Goal: Information Seeking & Learning: Find specific fact

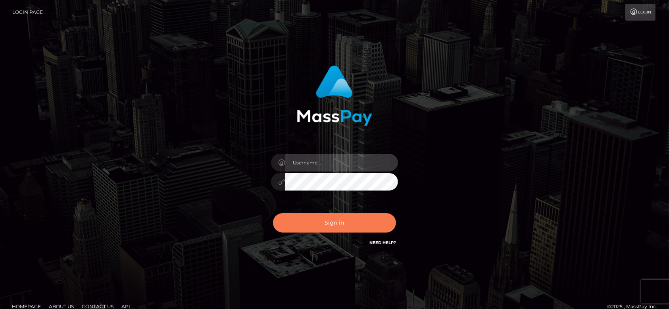
type input "fr.es"
click at [332, 228] on button "Sign in" at bounding box center [334, 222] width 123 height 19
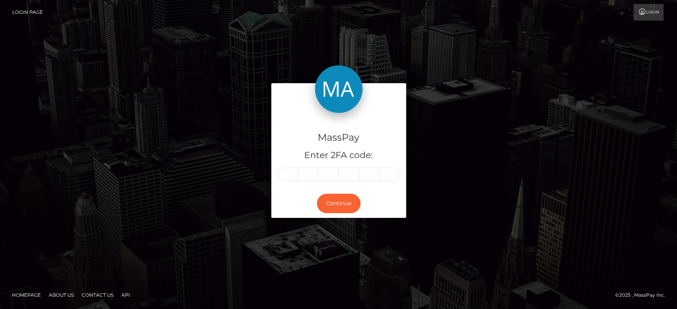
click at [286, 173] on input "text" at bounding box center [287, 174] width 21 height 13
type input "4"
type input "3"
type input "2"
type input "8"
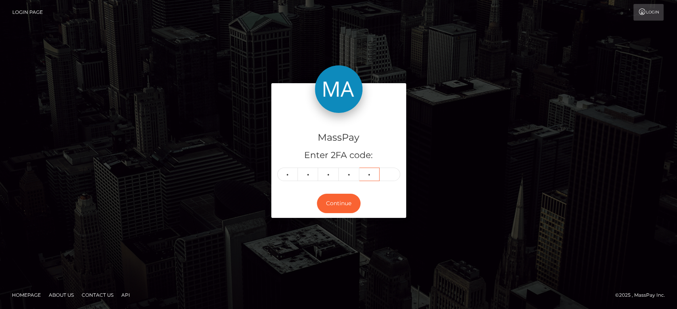
type input "1"
type input "3"
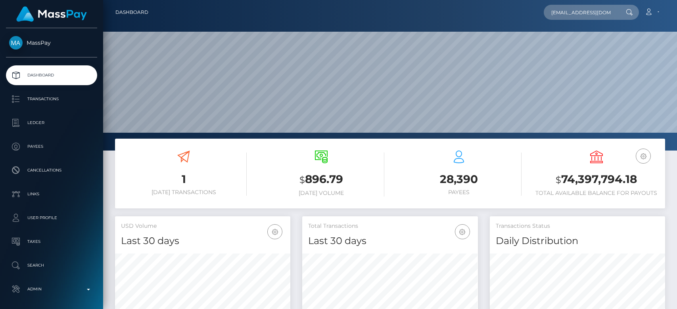
type input "alejandragomezz520@gmail.com"
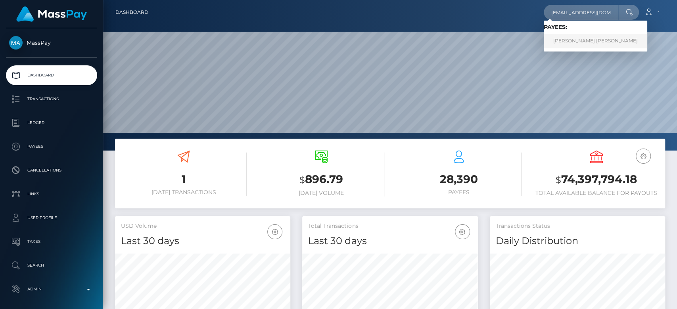
click at [590, 38] on link "MARIA ALEJANDRA GOMEZ QUEVEDO" at bounding box center [596, 41] width 104 height 15
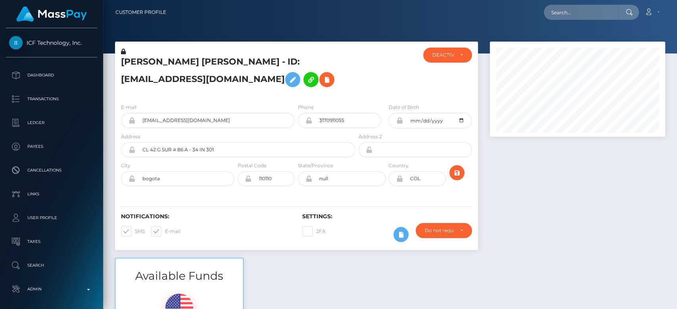
scroll to position [95, 175]
click at [569, 219] on div at bounding box center [577, 150] width 187 height 217
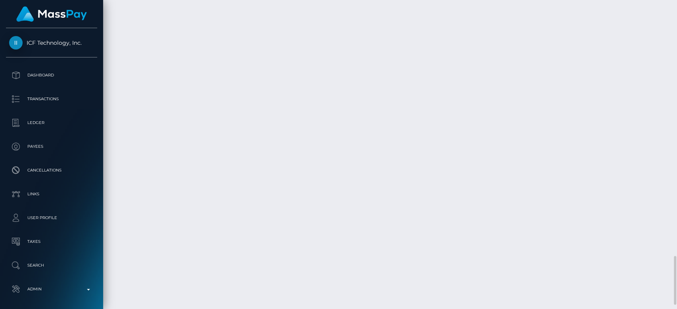
scroll to position [1620, 0]
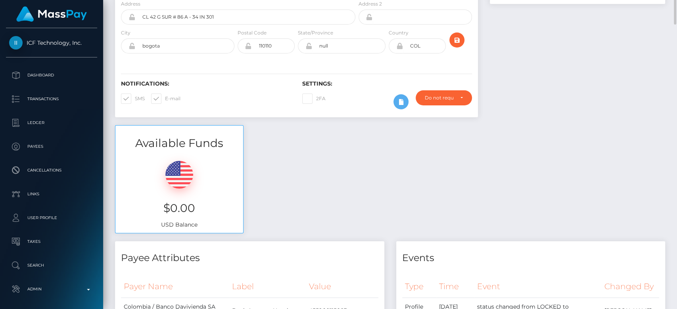
scroll to position [0, 0]
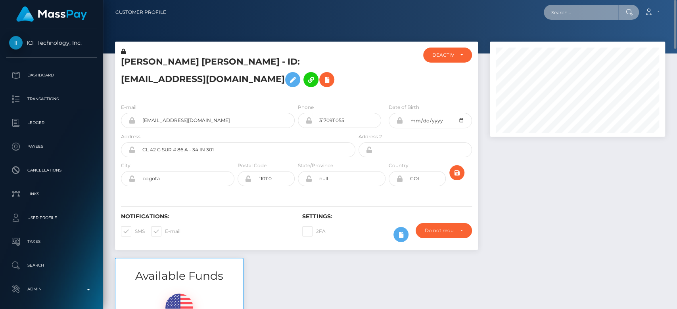
click at [570, 12] on input "text" at bounding box center [581, 12] width 75 height 15
paste input "kingcashjayy@outlook.com"
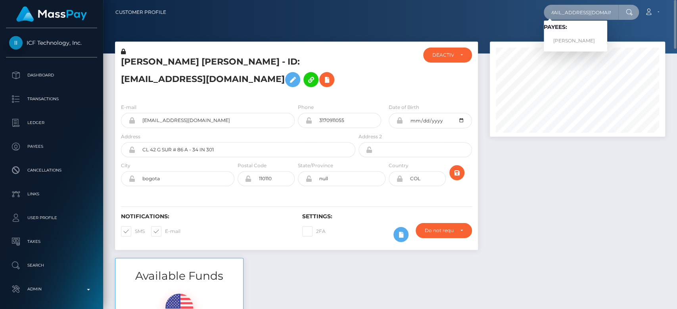
type input "kingcashjayy@outlook.com"
click at [573, 40] on link "JOSHUA JOVAN MATHER" at bounding box center [575, 41] width 63 height 15
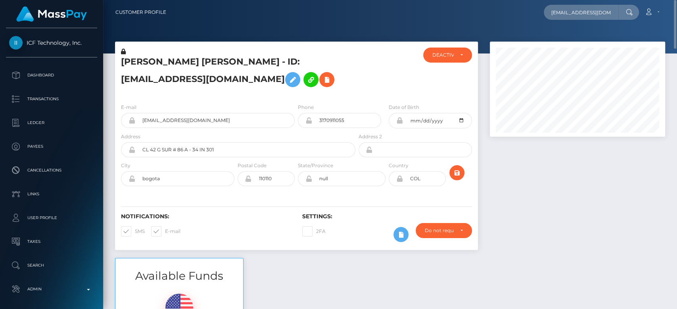
click at [574, 152] on div at bounding box center [577, 150] width 187 height 217
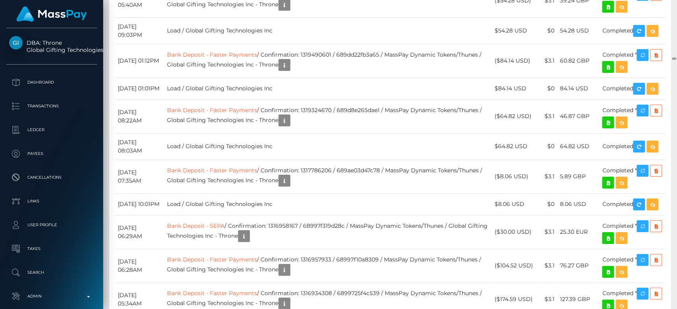
scroll to position [6733, 0]
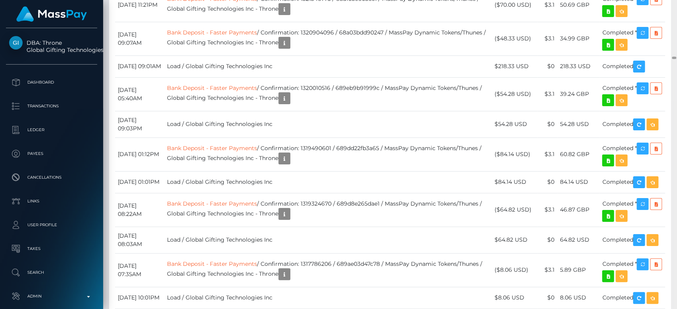
drag, startPoint x: 675, startPoint y: 33, endPoint x: 676, endPoint y: 58, distance: 25.0
click at [676, 58] on div at bounding box center [674, 155] width 6 height 310
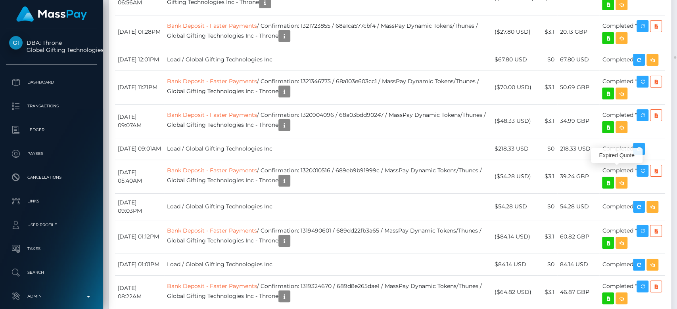
scroll to position [95, 175]
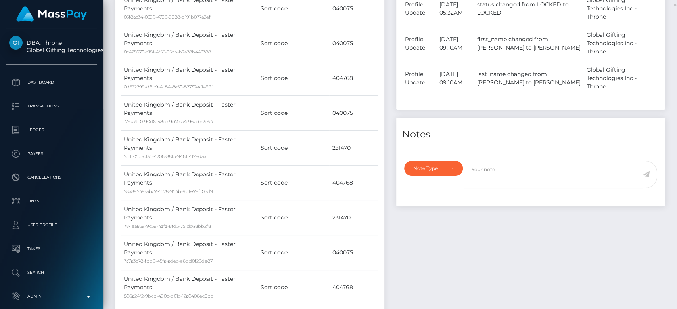
scroll to position [0, 0]
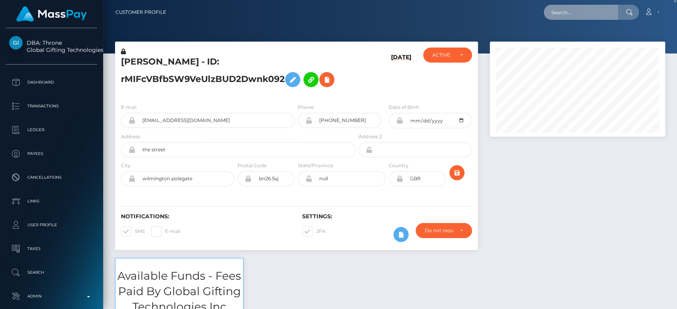
click at [572, 13] on input "text" at bounding box center [581, 12] width 75 height 15
paste input "mistressjoy.abramovich@gmail.com"
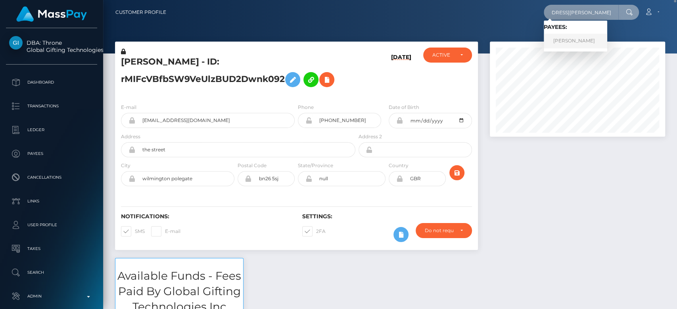
type input "mistressjoy.abramovich@gmail.com"
click at [575, 40] on link "ELLINA SAMOYLOVA" at bounding box center [575, 41] width 63 height 15
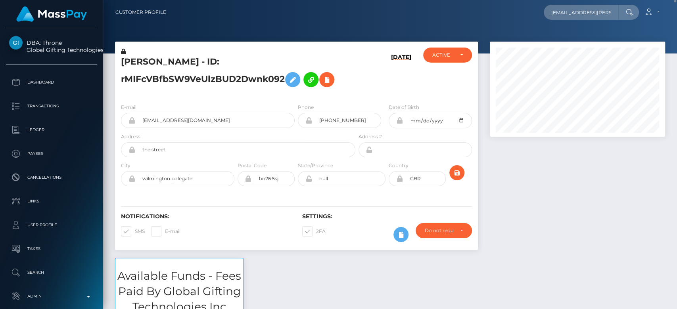
click at [541, 197] on div at bounding box center [577, 150] width 187 height 217
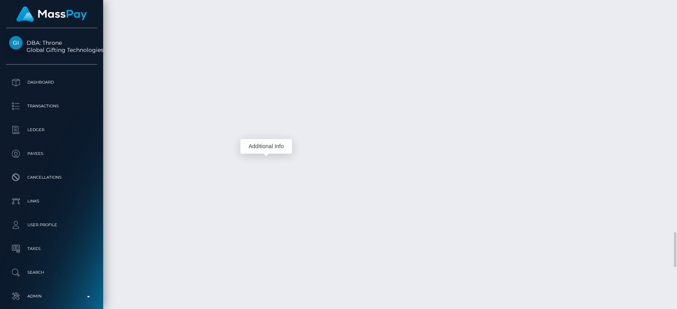
scroll to position [95, 175]
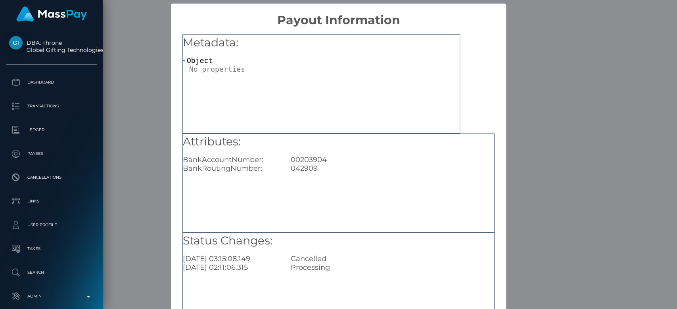
click at [520, 135] on div "× Payout Information Metadata: Object Attributes: BankAccountNumber: 00203904 B…" at bounding box center [338, 154] width 677 height 309
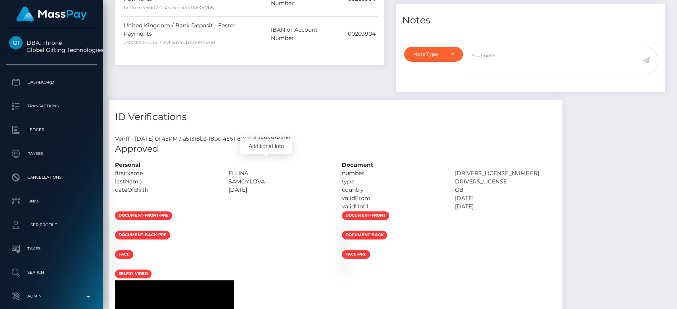
scroll to position [0, 0]
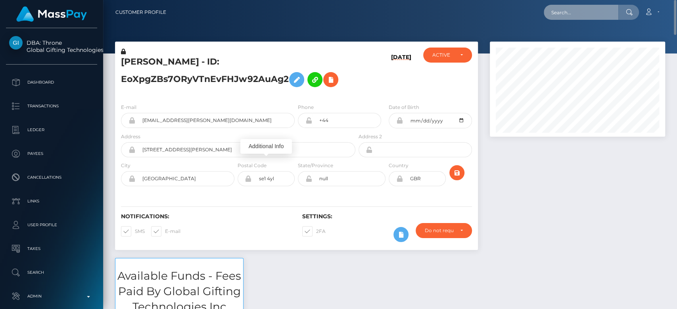
click at [593, 15] on input "text" at bounding box center [581, 12] width 75 height 15
paste input "sevenique7@gmail.com"
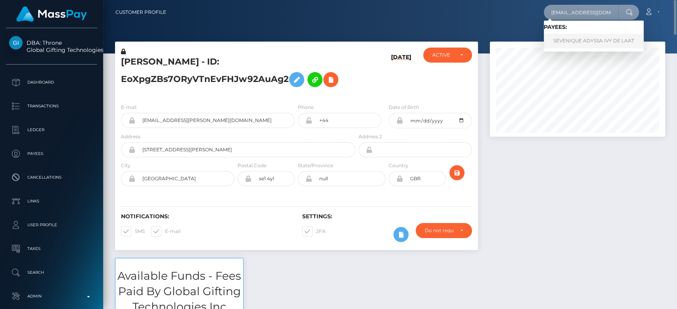
type input "sevenique7@gmail.com"
click at [594, 42] on link "SEVENIQUE ADYSSA IVY DE LAAT" at bounding box center [594, 41] width 100 height 15
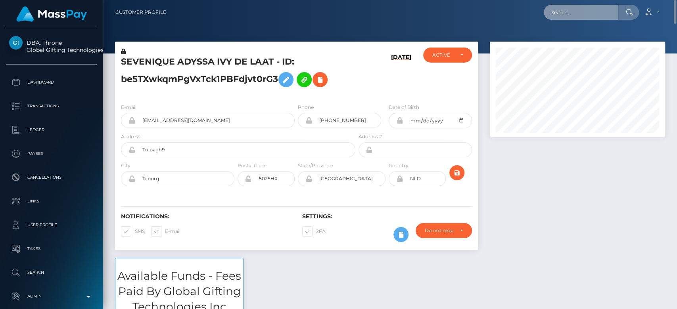
click at [562, 19] on input "text" at bounding box center [581, 12] width 75 height 15
paste input "[EMAIL_ADDRESS][DOMAIN_NAME]"
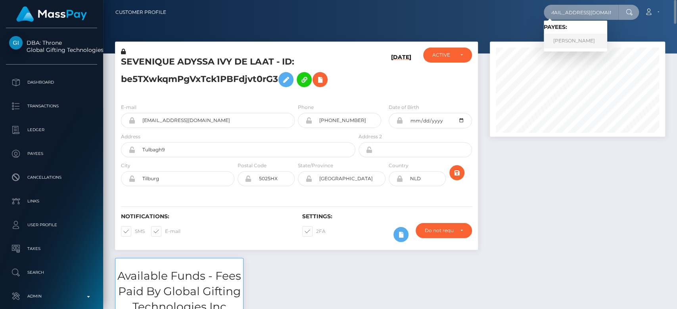
type input "[EMAIL_ADDRESS][DOMAIN_NAME]"
click at [572, 38] on link "JOCELYN DAWN SZABO" at bounding box center [575, 41] width 63 height 15
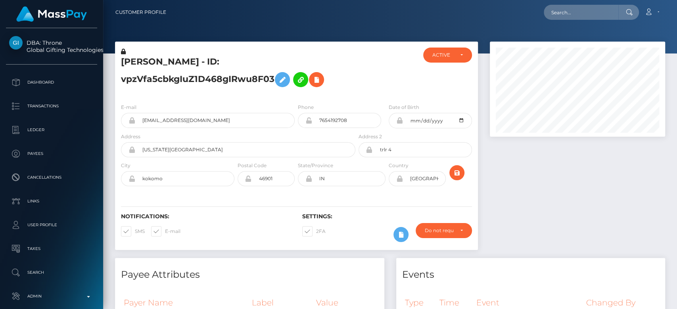
scroll to position [95, 175]
click at [607, 227] on div at bounding box center [577, 150] width 187 height 217
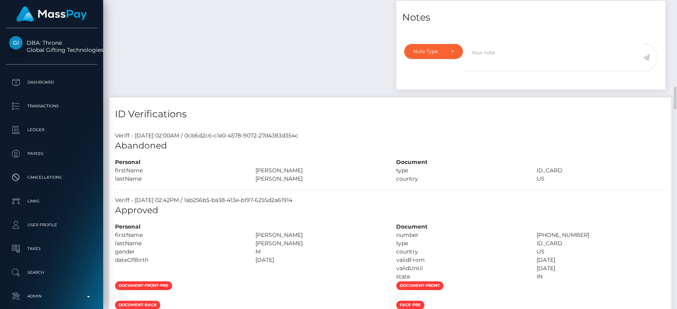
scroll to position [0, 0]
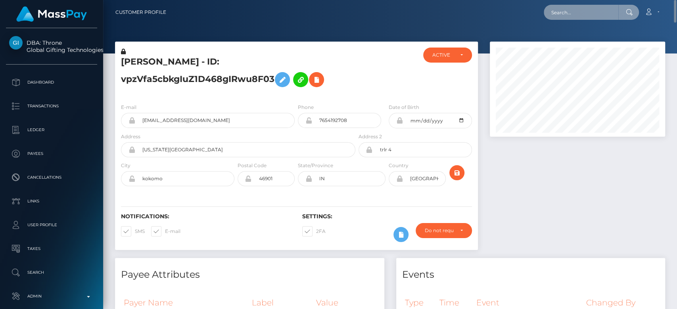
click at [560, 10] on input "text" at bounding box center [581, 12] width 75 height 15
paste input "b0c583a7ae064c188503f2e93c6148ab"
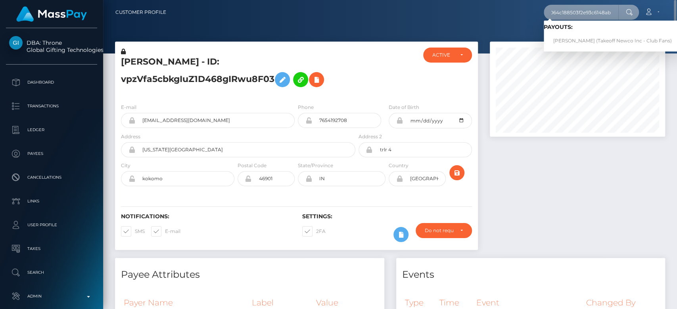
type input "b0c583a7ae064c188503f2e93c6148ab"
click at [576, 37] on link "ARIUNNA DANIELLE FICKLIN (Takeoff Newco Inc - Club Fans)" at bounding box center [613, 41] width 138 height 15
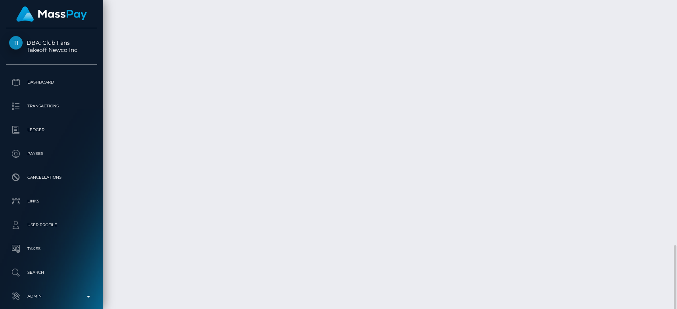
scroll to position [95, 175]
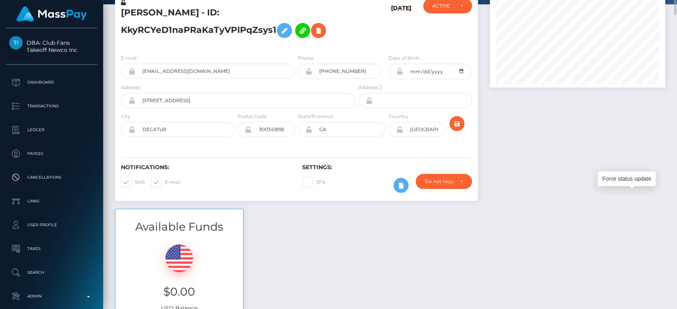
scroll to position [0, 0]
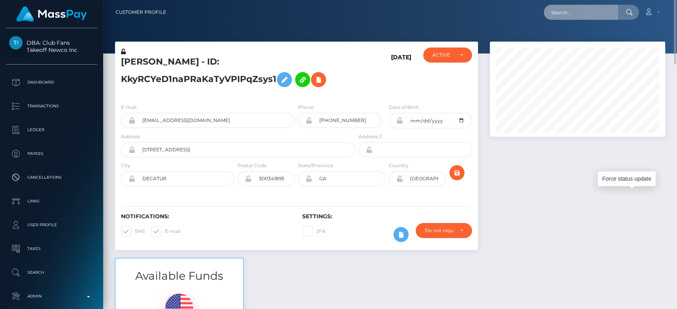
click at [555, 11] on input "text" at bounding box center [581, 12] width 75 height 15
paste input "elli37selena@gmail.com"
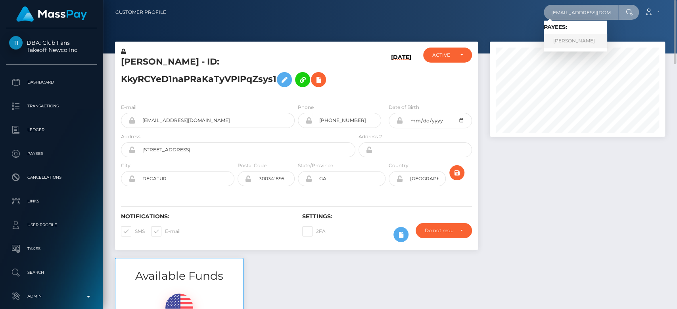
type input "elli37selena@gmail.com"
click at [576, 43] on link "Ellada Spyridou" at bounding box center [575, 41] width 63 height 15
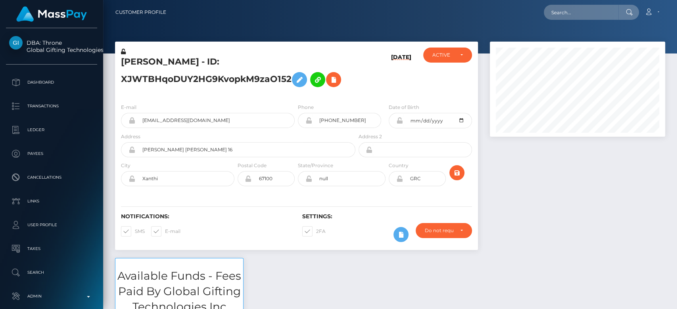
scroll to position [95, 175]
click at [174, 248] on div "Notifications: SMS E-mail Settings: 2FA" at bounding box center [296, 222] width 363 height 56
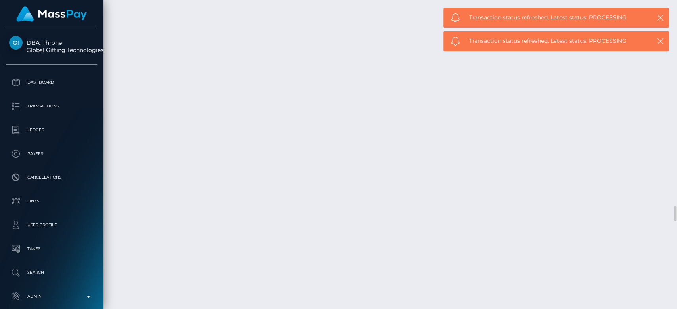
drag, startPoint x: 113, startPoint y: 104, endPoint x: 395, endPoint y: 136, distance: 283.5
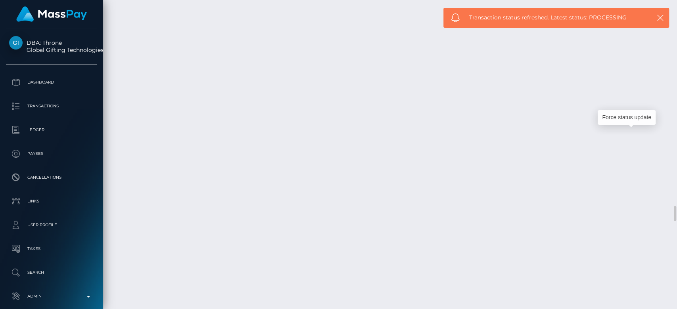
drag, startPoint x: 117, startPoint y: 109, endPoint x: 640, endPoint y: 141, distance: 523.4
copy tbody "September 2, 2025 06:05PM Bank Deposit - SEPA / 68b70727eb2a8 / MassPay Dynamic…"
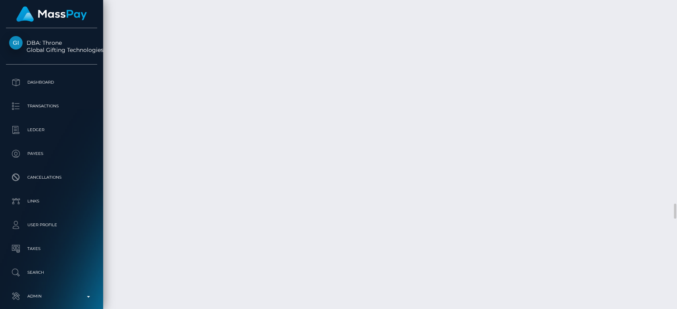
scroll to position [4145, 0]
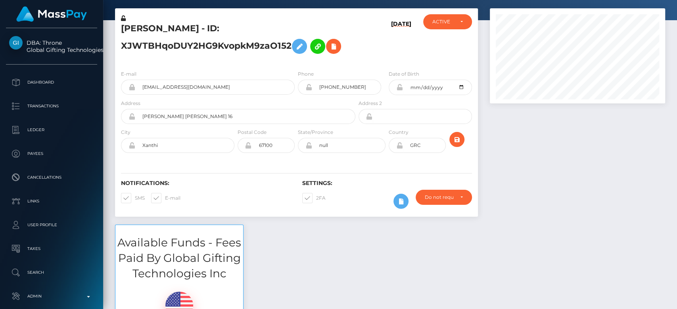
scroll to position [0, 0]
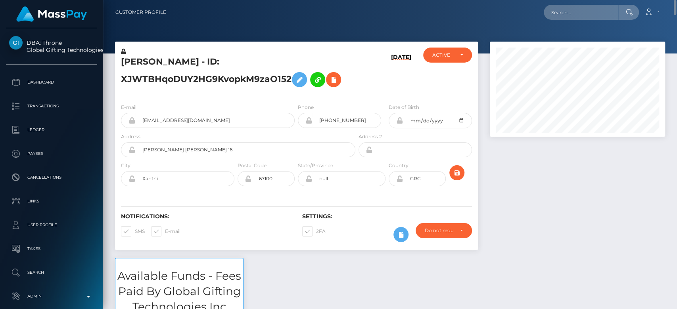
click at [587, 2] on nav "Customer Profile Loading... Loading... Account" at bounding box center [390, 12] width 574 height 25
click at [577, 6] on input "text" at bounding box center [581, 12] width 75 height 15
paste input "goddesssophie151@gmail.com"
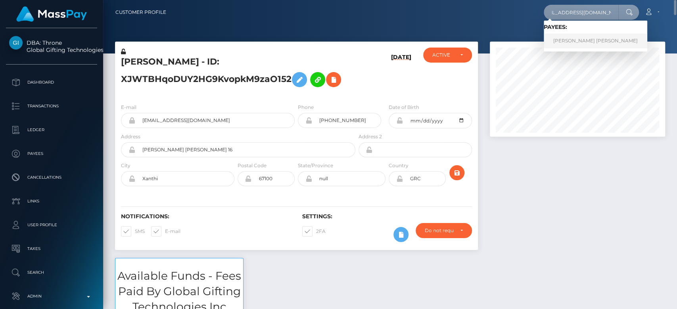
type input "goddesssophie151@gmail.com"
click at [589, 37] on link "KATHRYN ISABELLA FISH" at bounding box center [596, 41] width 104 height 15
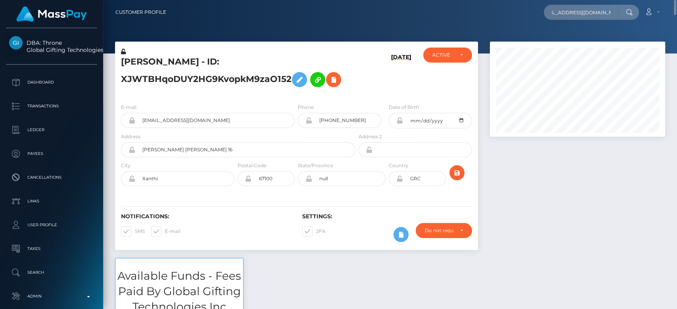
scroll to position [0, 0]
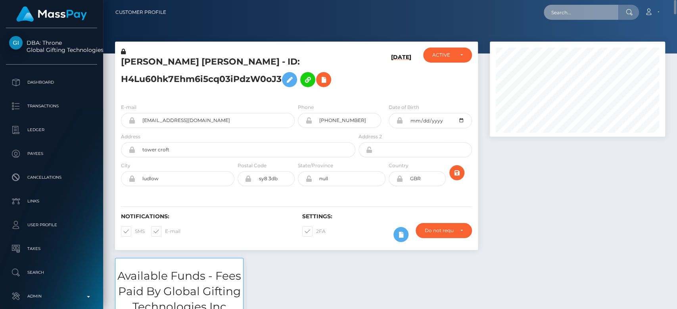
click at [565, 8] on input "text" at bounding box center [581, 12] width 75 height 15
paste input "[EMAIL_ADDRESS][DOMAIN_NAME]"
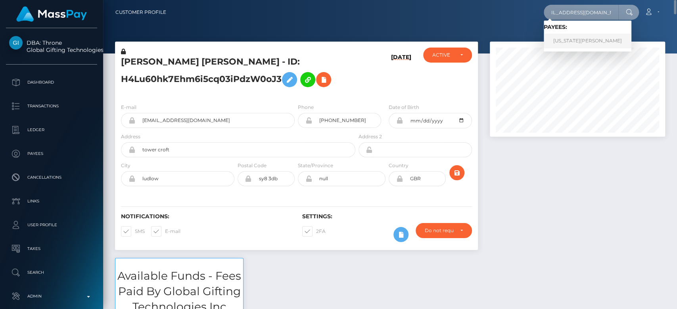
type input "[EMAIL_ADDRESS][DOMAIN_NAME]"
click at [575, 36] on link "GEORGIA COURTNEY WILKINS" at bounding box center [588, 41] width 88 height 15
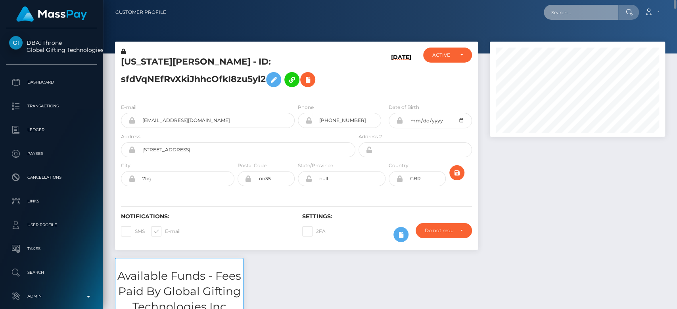
click at [580, 19] on input "text" at bounding box center [581, 12] width 75 height 15
paste input "[EMAIL_ADDRESS][DOMAIN_NAME]"
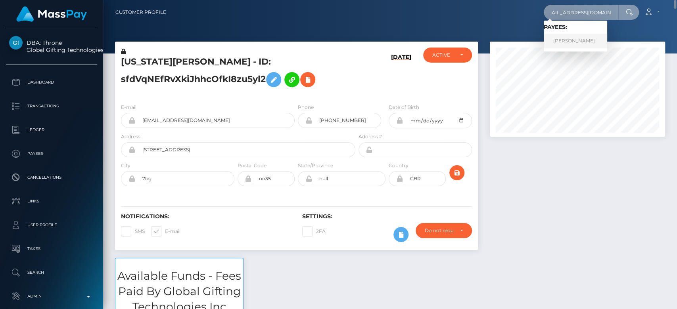
type input "[EMAIL_ADDRESS][DOMAIN_NAME]"
click at [589, 40] on link "AMANDA EMILY CYPRANOWSKI" at bounding box center [575, 41] width 63 height 15
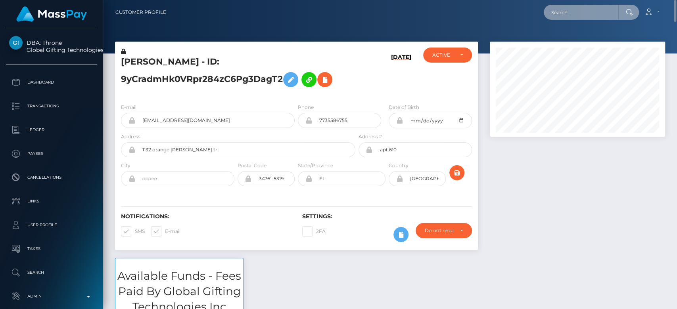
click at [581, 17] on input "text" at bounding box center [581, 12] width 75 height 15
paste input "[EMAIL_ADDRESS][DOMAIN_NAME]"
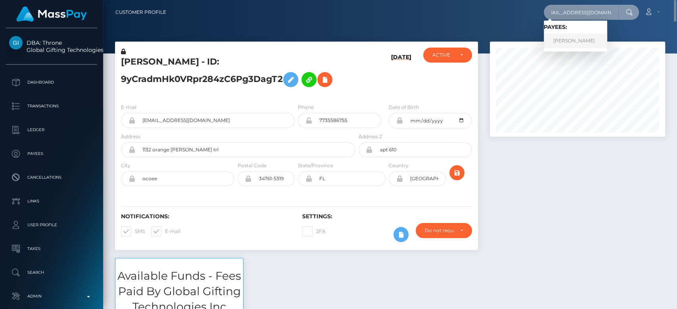
type input "[EMAIL_ADDRESS][DOMAIN_NAME]"
click at [562, 41] on link "[PERSON_NAME]" at bounding box center [575, 41] width 63 height 15
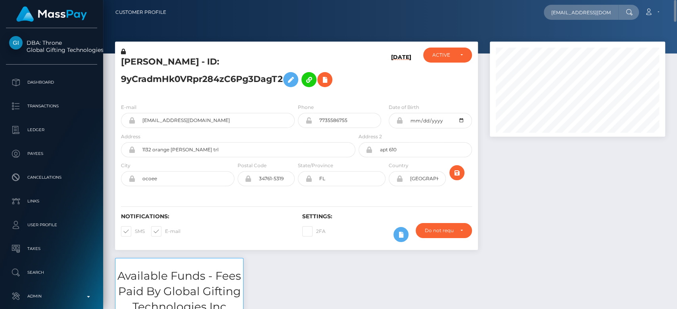
click at [565, 233] on div at bounding box center [577, 150] width 187 height 217
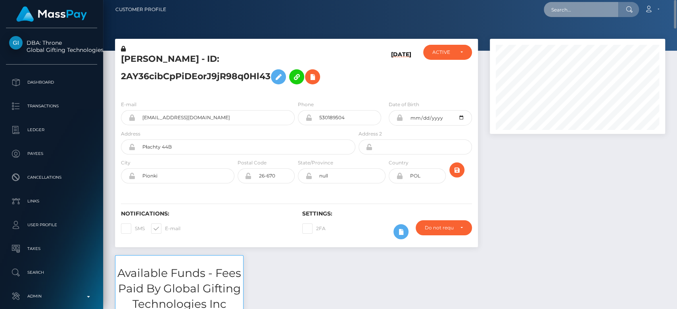
click at [572, 8] on input "text" at bounding box center [581, 9] width 75 height 15
paste input "shannibt1@gmail.com"
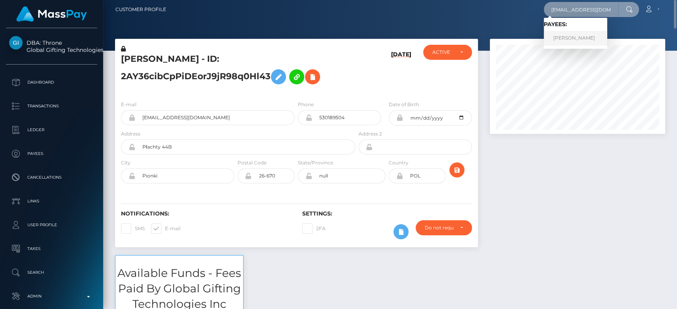
type input "shannibt1@gmail.com"
click at [593, 41] on link "STEVE MARTIN S GREHOUA" at bounding box center [575, 38] width 63 height 15
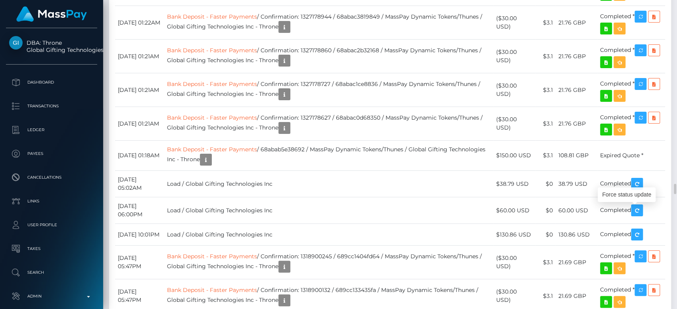
scroll to position [95, 175]
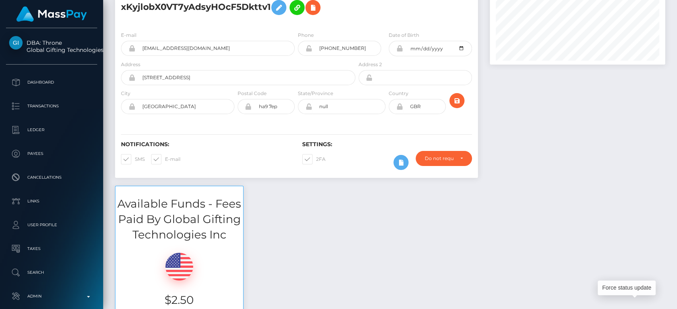
scroll to position [0, 0]
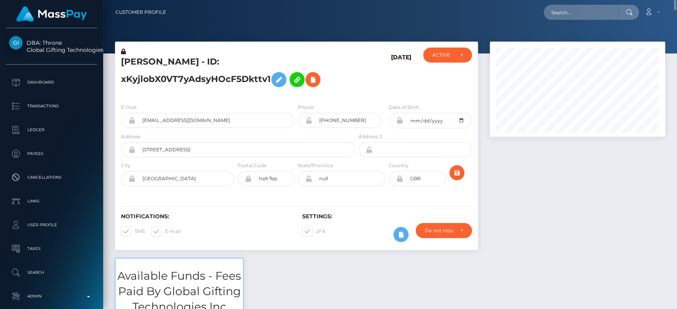
click at [585, 21] on nav "Customer Profile Loading... Loading... Account" at bounding box center [390, 12] width 574 height 25
paste input "bmstdm11@gmail.com"
click at [578, 11] on input "text" at bounding box center [581, 12] width 75 height 15
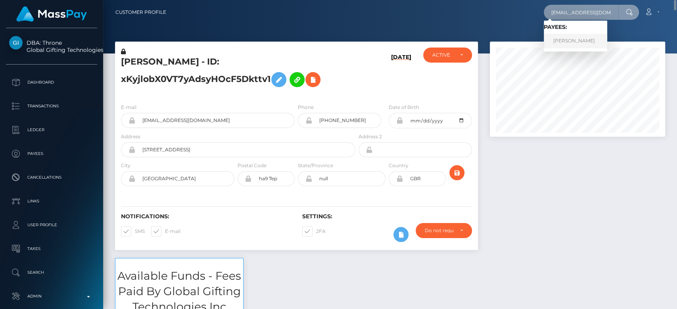
type input "bmstdm11@gmail.com"
click at [567, 42] on link "OLIVER HOOLE" at bounding box center [575, 41] width 63 height 15
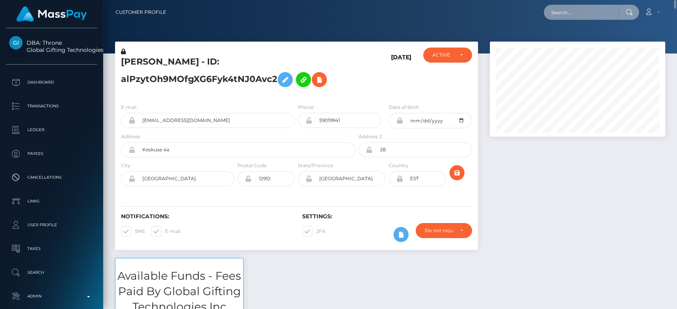
click at [577, 12] on input "text" at bounding box center [581, 12] width 75 height 15
paste input "[EMAIL_ADDRESS][DOMAIN_NAME]"
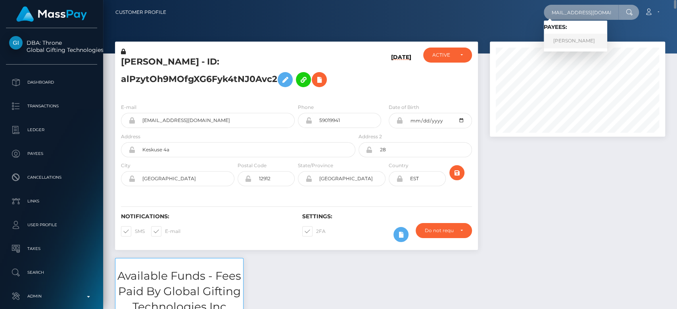
type input "[EMAIL_ADDRESS][DOMAIN_NAME]"
click at [570, 39] on link "Mary Scheppele" at bounding box center [575, 41] width 63 height 15
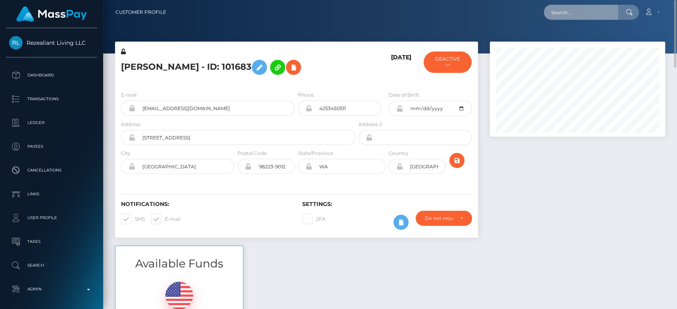
click at [564, 17] on input "text" at bounding box center [581, 12] width 75 height 15
paste input "[EMAIL_ADDRESS][DOMAIN_NAME]"
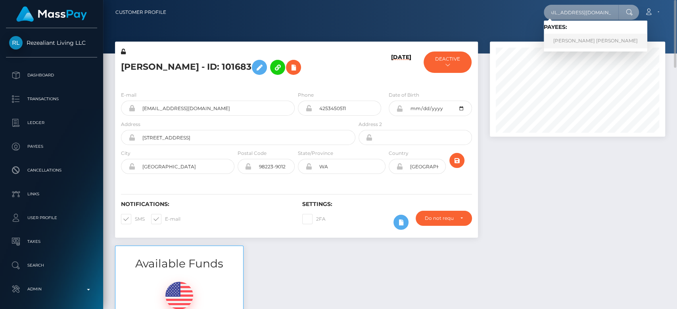
type input "[EMAIL_ADDRESS][DOMAIN_NAME]"
click at [578, 43] on link "[PERSON_NAME] [PERSON_NAME]" at bounding box center [596, 41] width 104 height 15
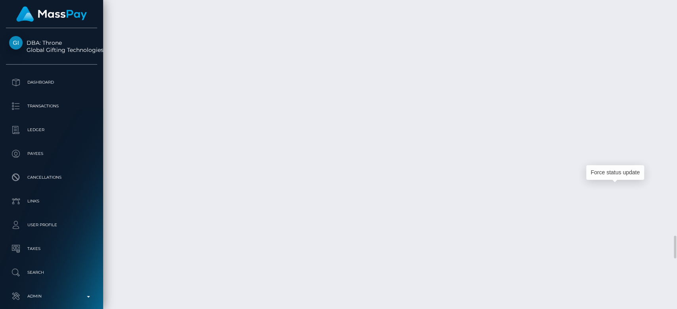
scroll to position [95, 175]
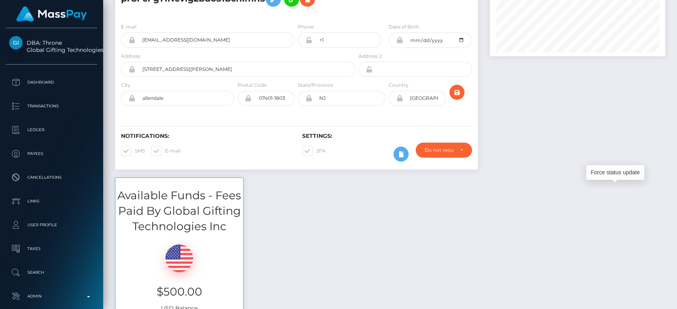
scroll to position [0, 0]
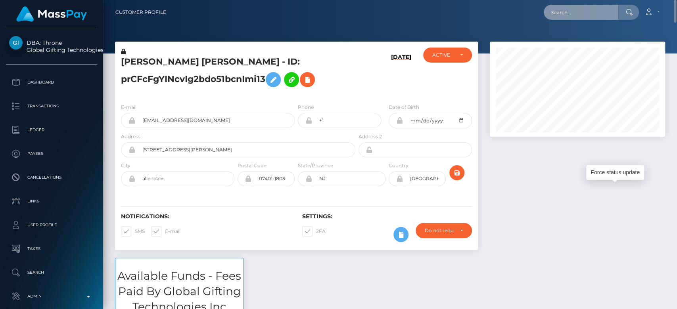
click at [565, 12] on input "text" at bounding box center [581, 12] width 75 height 15
paste input "[EMAIL_ADDRESS][DOMAIN_NAME]"
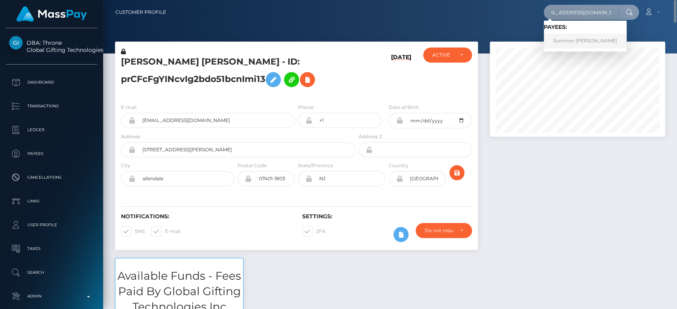
type input "[EMAIL_ADDRESS][DOMAIN_NAME]"
click at [587, 36] on link "Summer louise Clarke" at bounding box center [585, 41] width 83 height 15
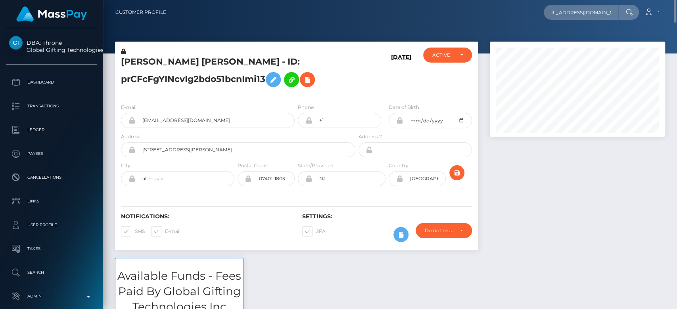
scroll to position [0, 0]
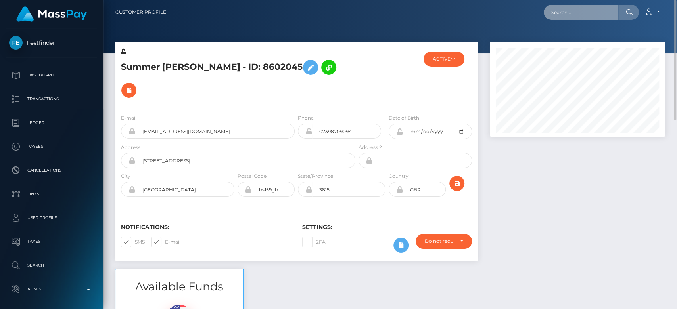
click at [595, 12] on input "text" at bounding box center [581, 12] width 75 height 15
paste input "[EMAIL_ADDRESS][DOMAIN_NAME]"
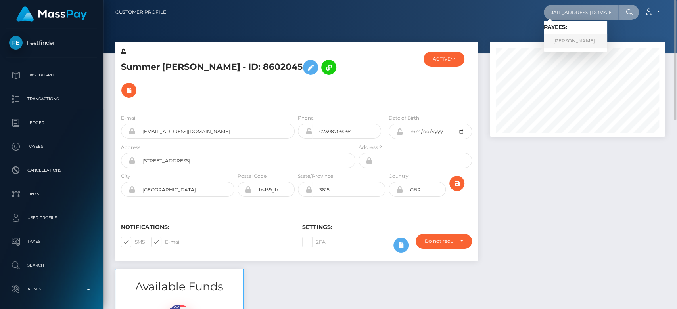
type input "[EMAIL_ADDRESS][DOMAIN_NAME]"
click at [585, 35] on link "[PERSON_NAME]" at bounding box center [575, 41] width 63 height 15
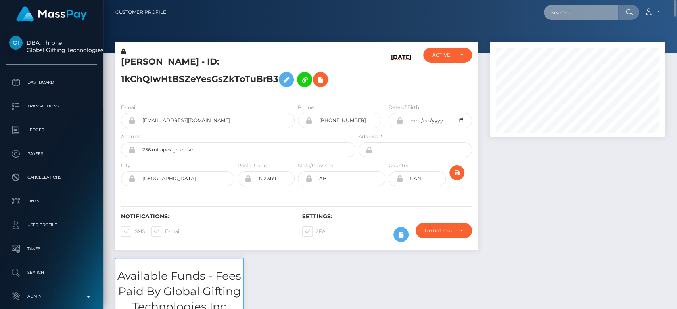
click at [595, 17] on input "text" at bounding box center [581, 12] width 75 height 15
paste input "misscsaidso@gmail.com"
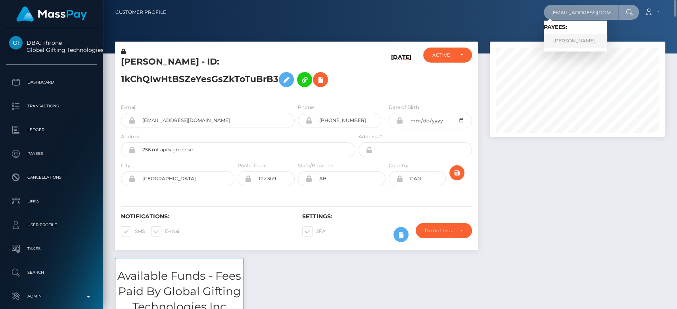
type input "misscsaidso@gmail.com"
click at [584, 39] on link "CERES GABRIELL CAMPOS" at bounding box center [575, 41] width 63 height 15
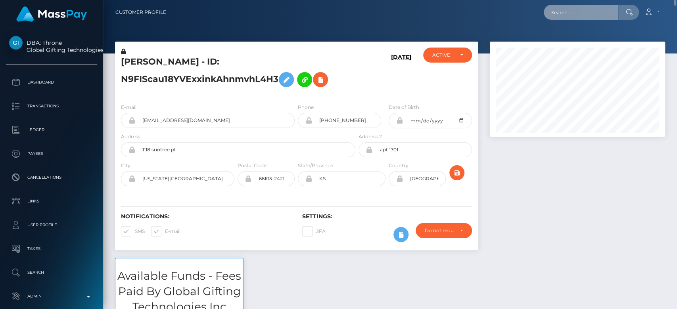
click at [570, 10] on input "text" at bounding box center [581, 12] width 75 height 15
paste input "[EMAIL_ADDRESS][DOMAIN_NAME]"
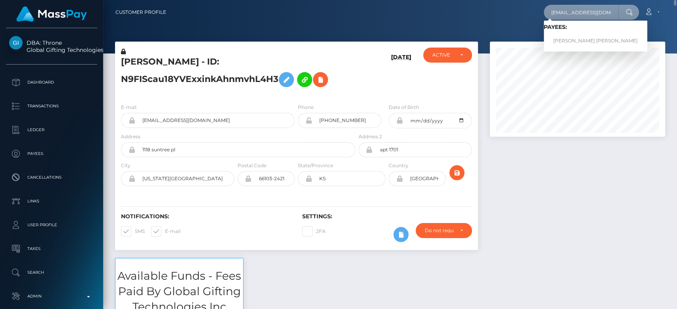
type input "[EMAIL_ADDRESS][DOMAIN_NAME]"
click at [571, 36] on link "KARISSA DENEESE STUART" at bounding box center [596, 41] width 104 height 15
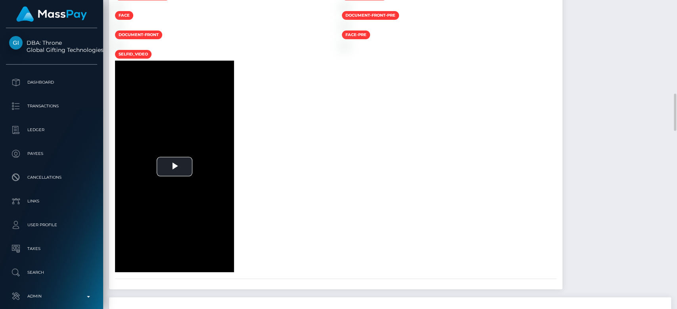
scroll to position [782, 0]
